Goal: Information Seeking & Learning: Learn about a topic

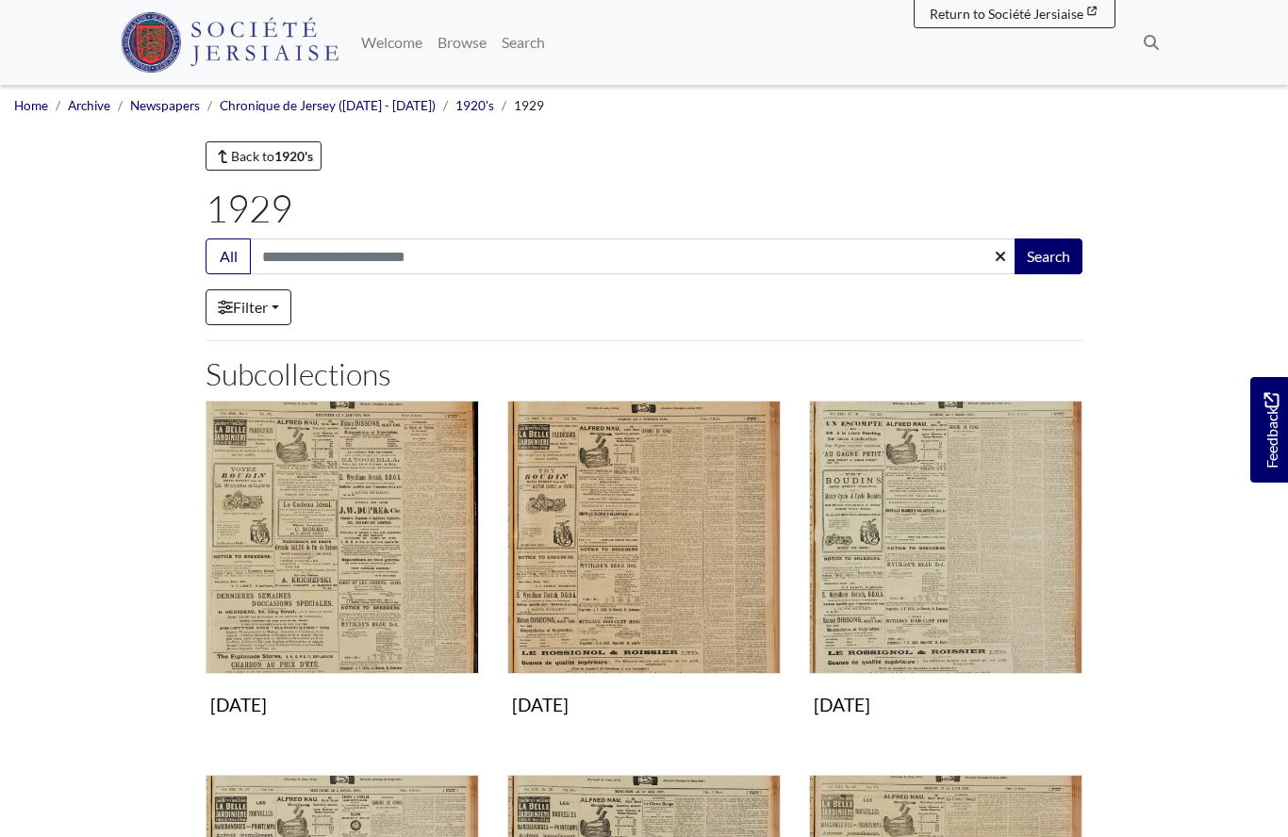
scroll to position [269, 0]
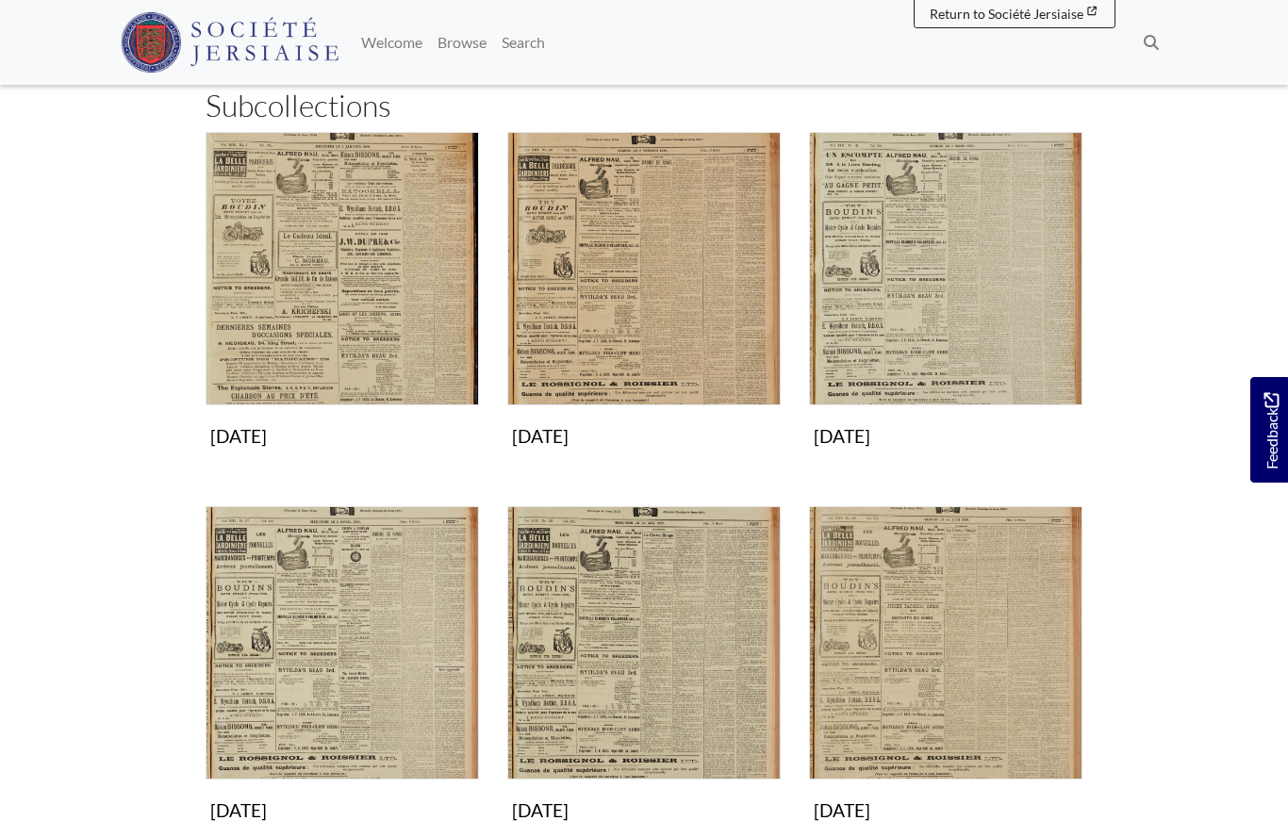
click at [909, 323] on img "Subcollection" at bounding box center [945, 268] width 273 height 273
click at [273, 691] on img "Subcollection" at bounding box center [342, 642] width 273 height 273
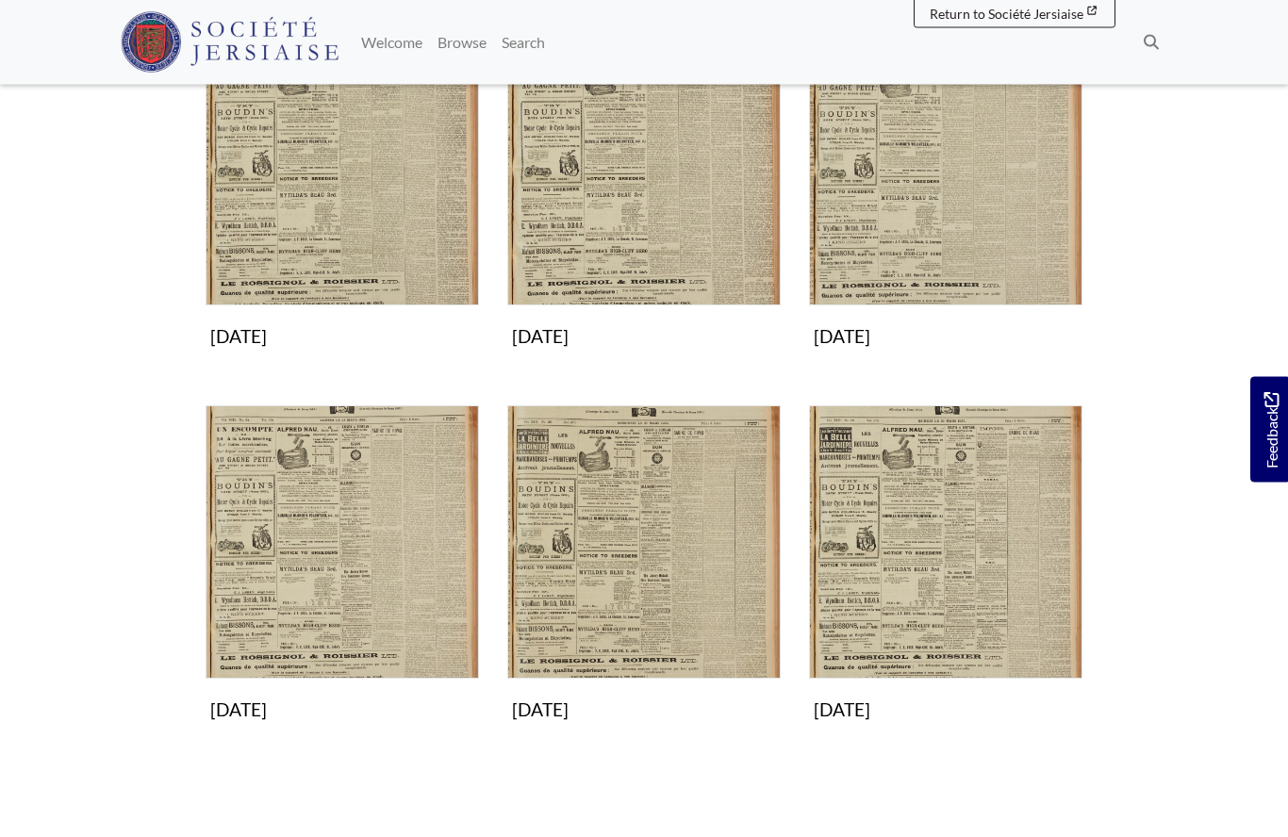
scroll to position [742, 0]
click at [937, 595] on img "Subcollection" at bounding box center [945, 542] width 273 height 273
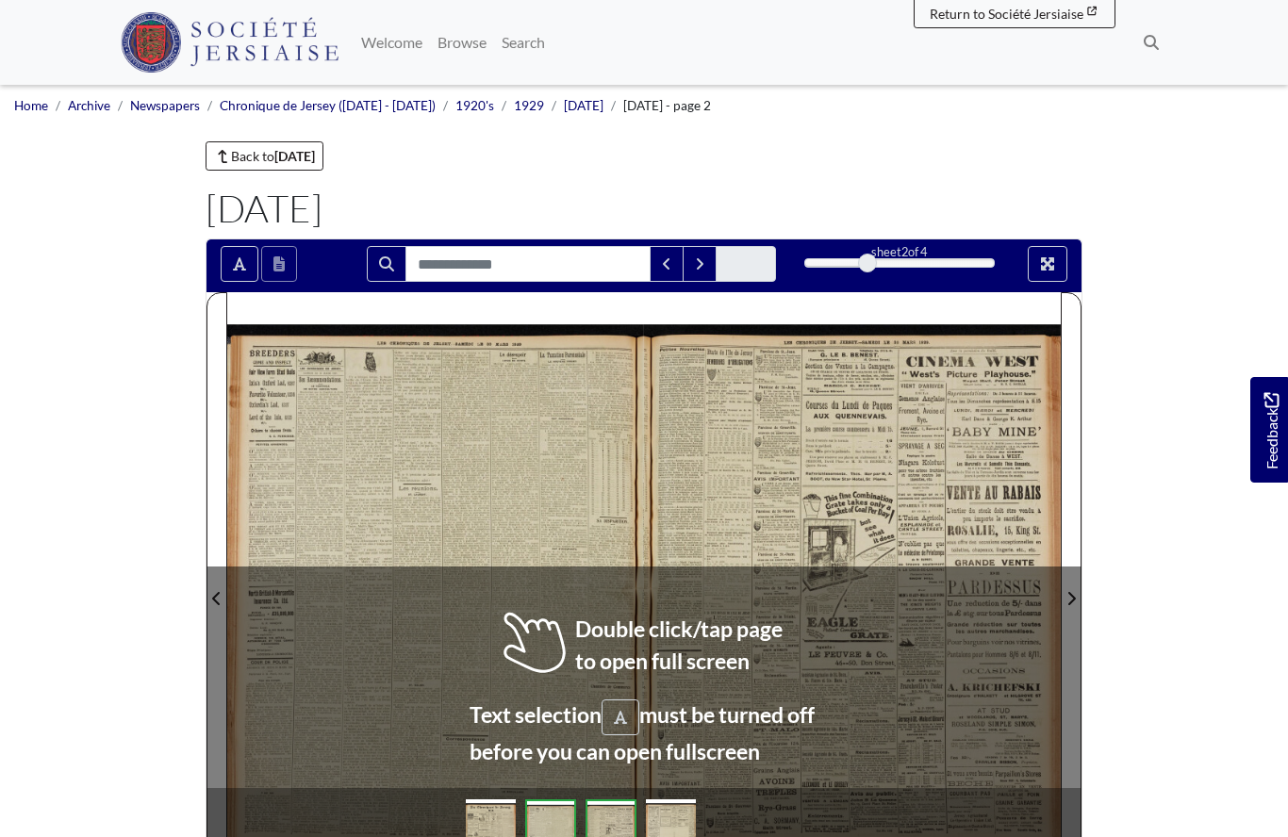
click at [481, 548] on div at bounding box center [435, 586] width 417 height 589
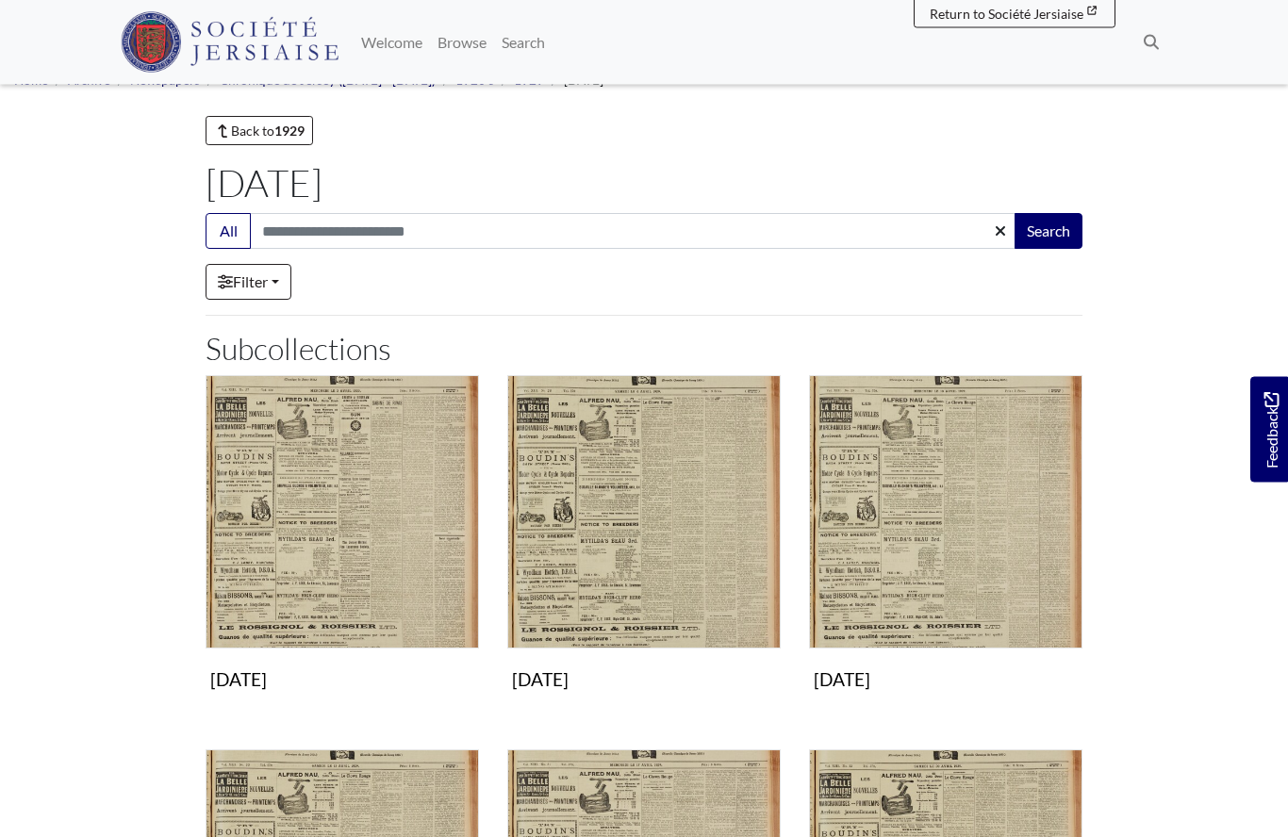
scroll to position [26, 0]
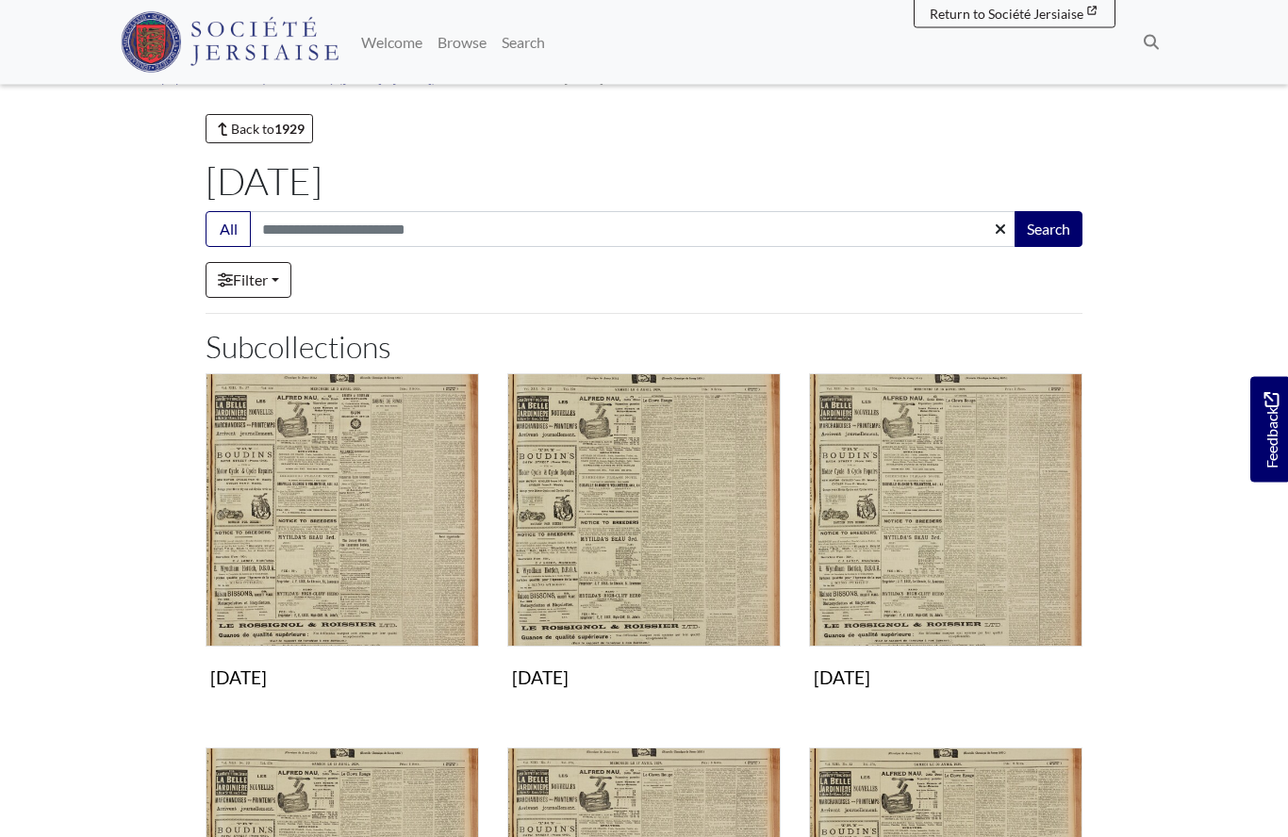
click at [904, 549] on img "Subcollection" at bounding box center [945, 510] width 273 height 273
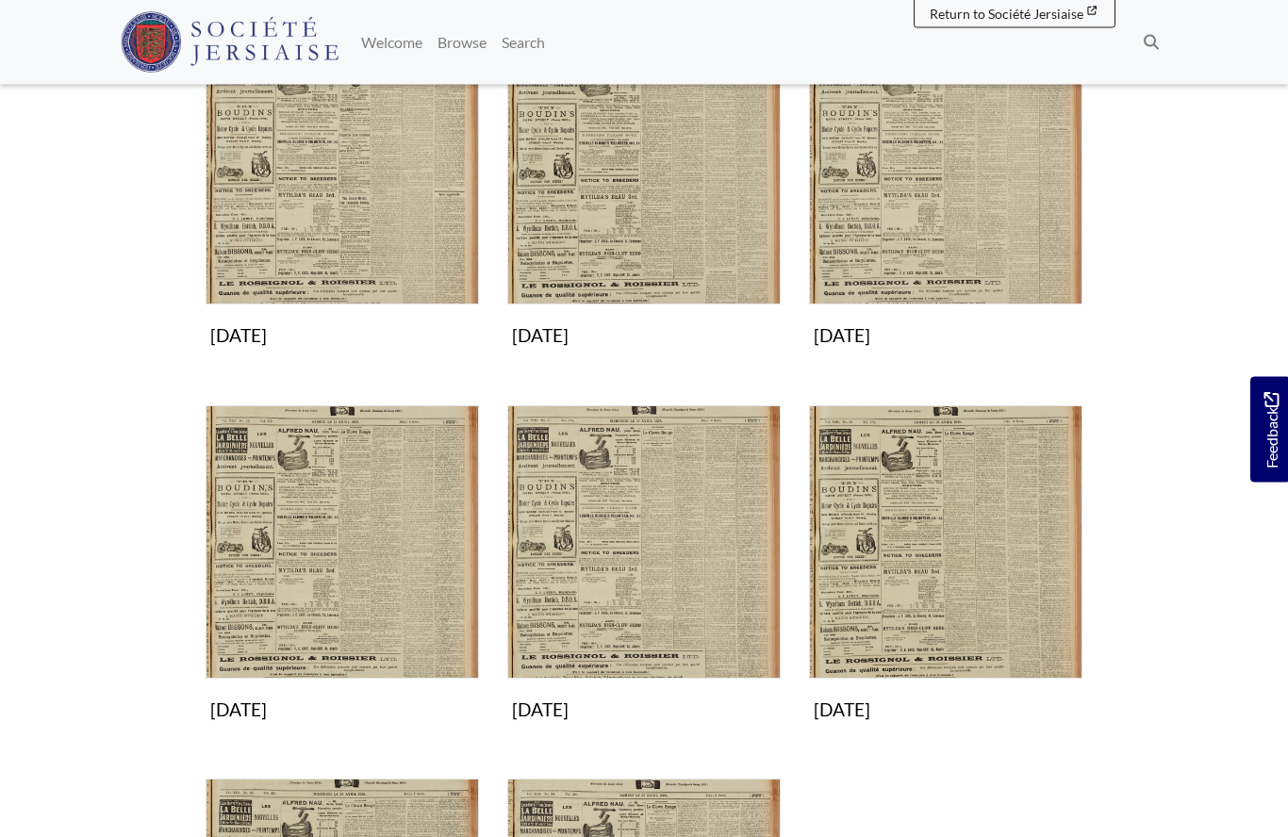
scroll to position [386, 0]
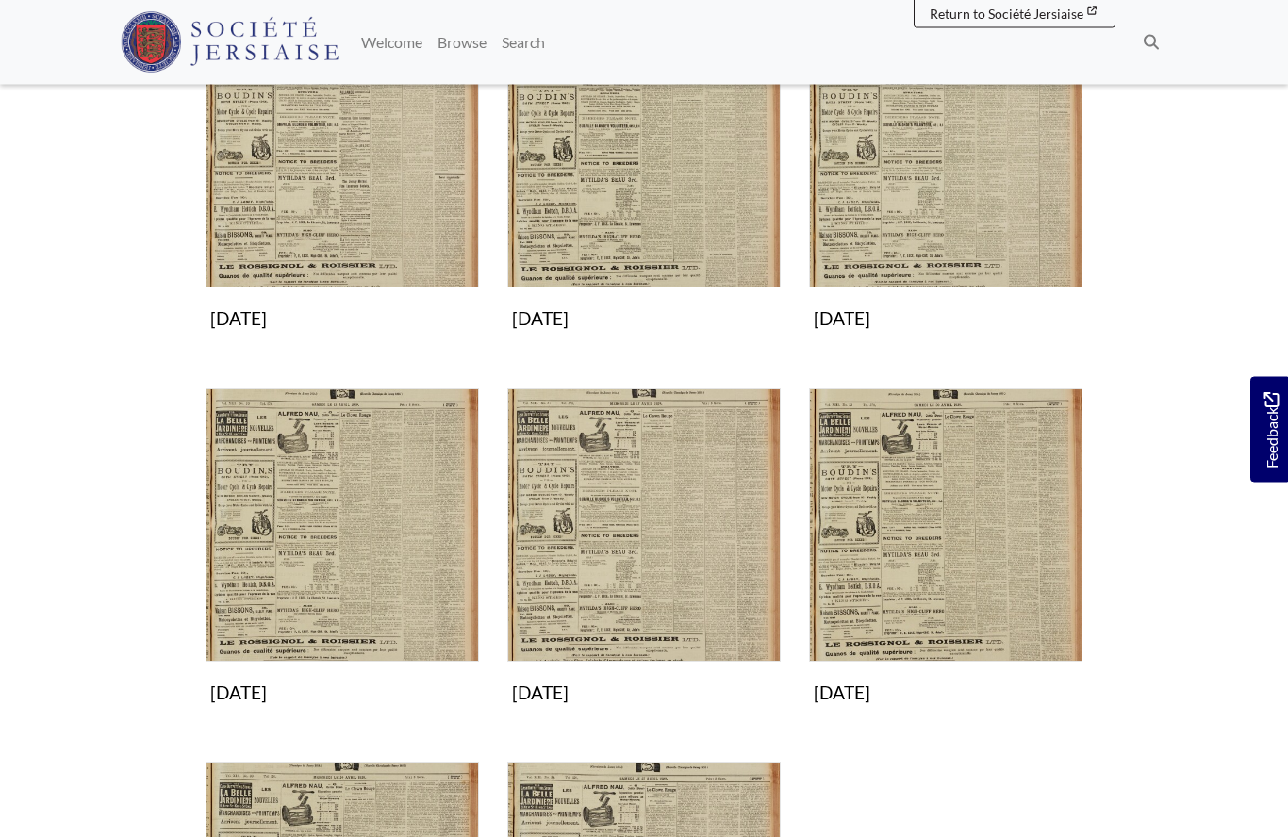
click at [338, 578] on img "Subcollection" at bounding box center [342, 525] width 273 height 273
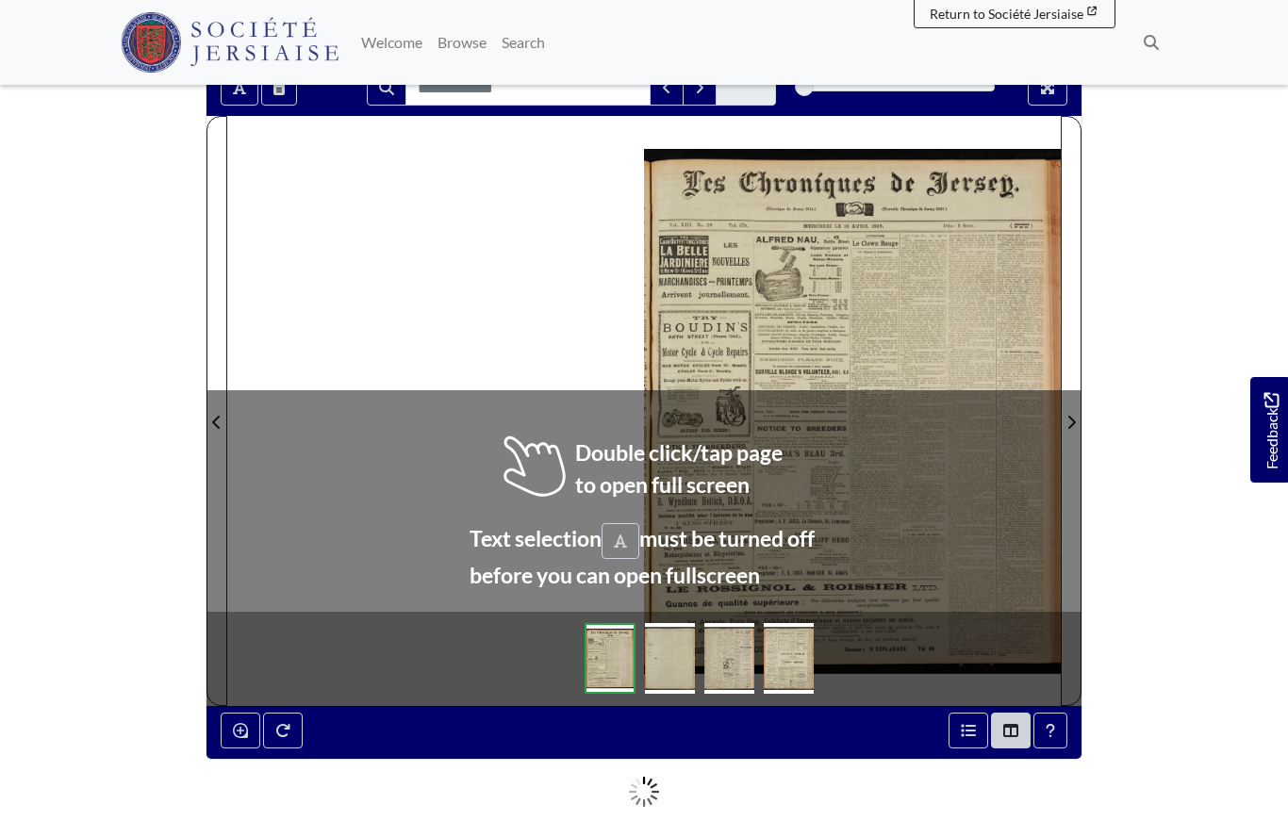
scroll to position [187, 0]
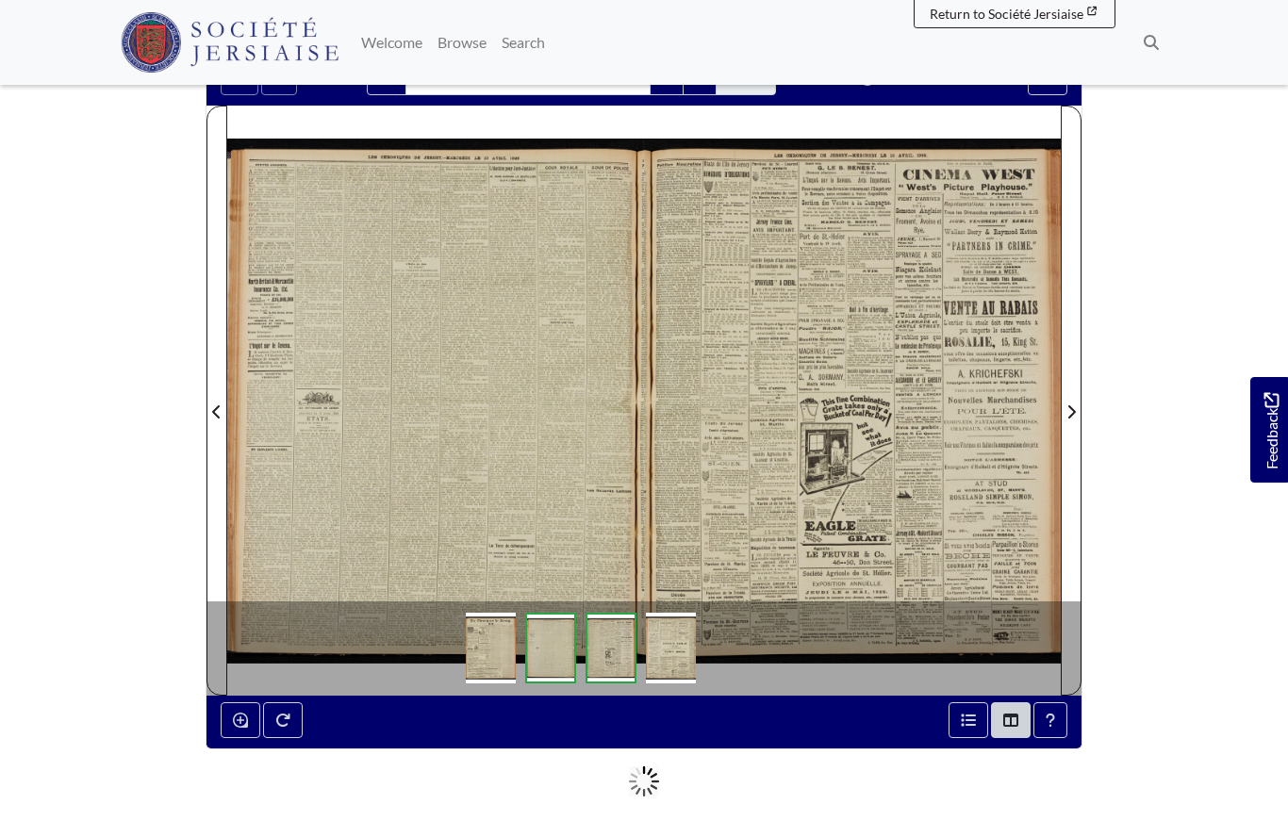
scroll to position [269, 0]
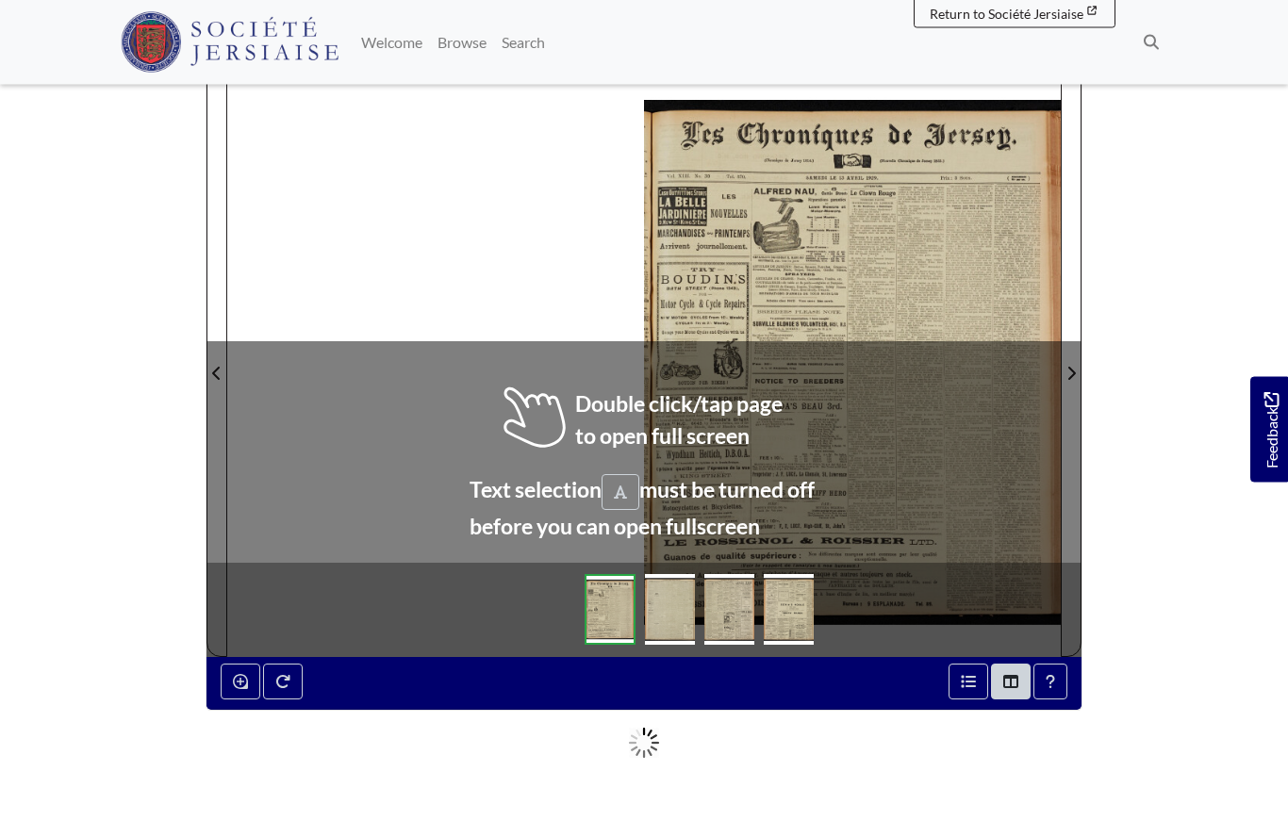
scroll to position [235, 0]
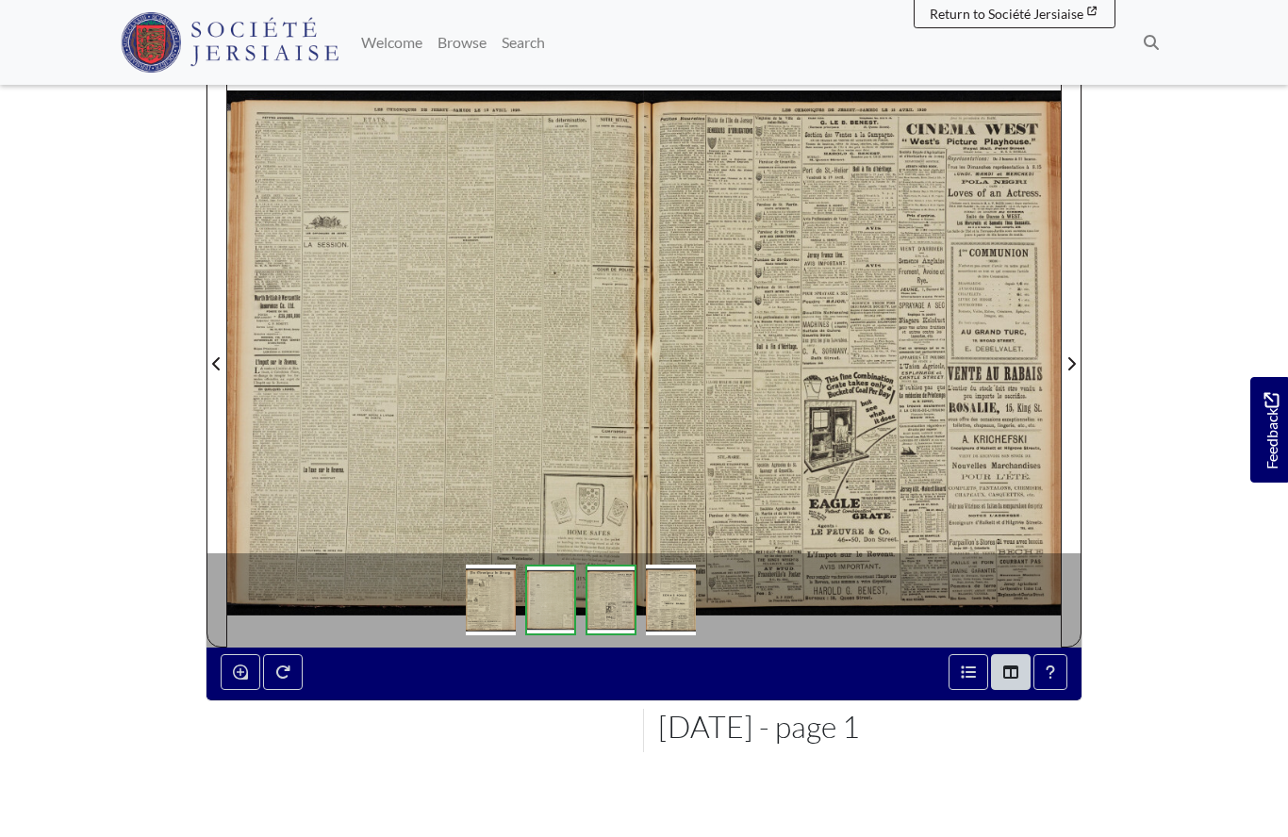
scroll to position [317, 0]
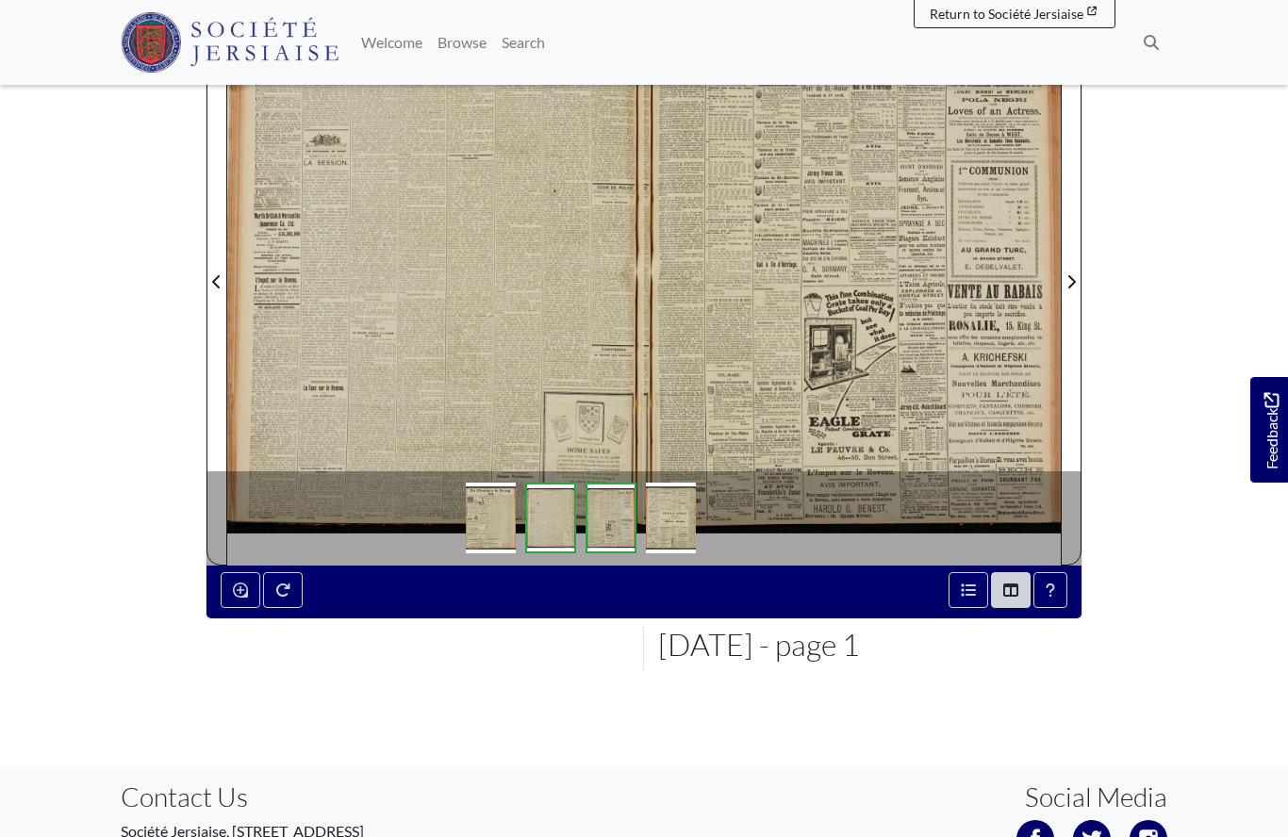
click at [437, 340] on div at bounding box center [435, 269] width 417 height 589
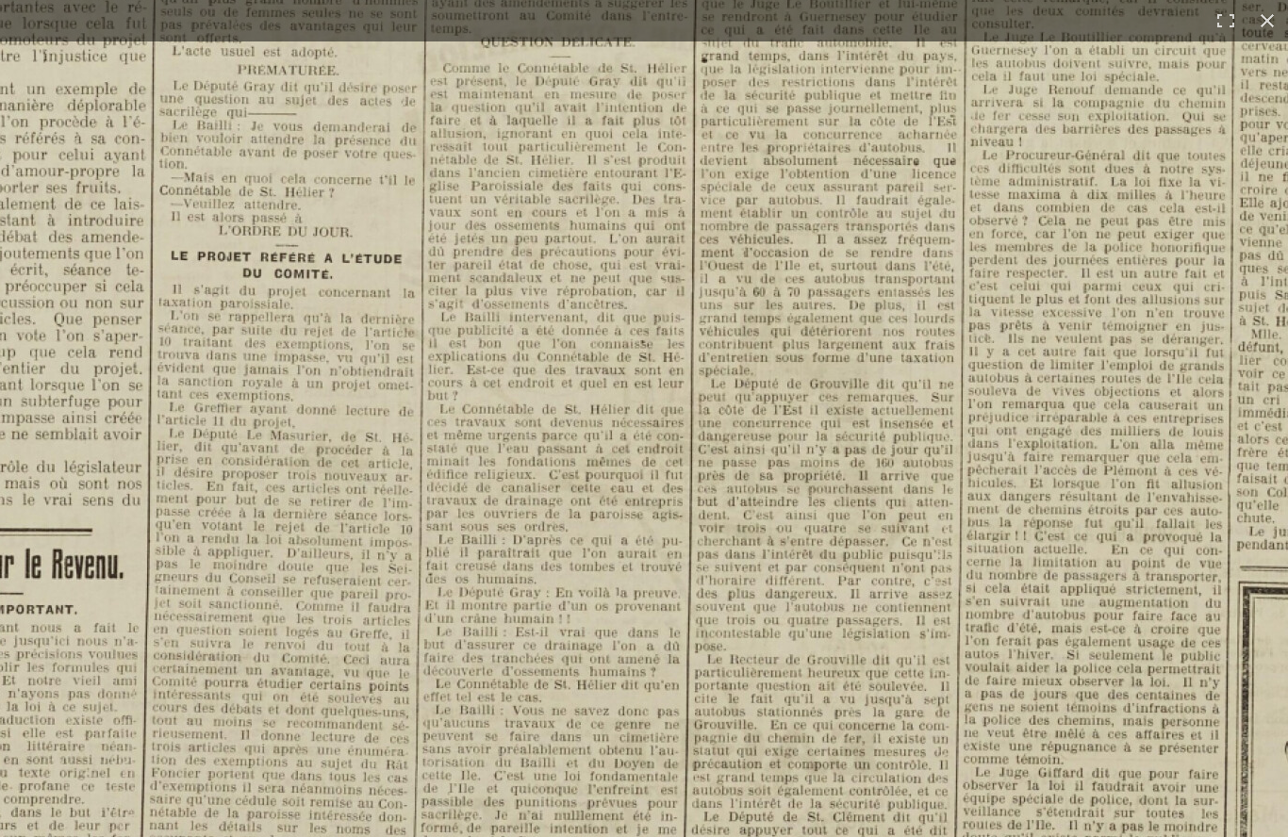
scroll to position [176, 0]
